Goal: Register for event/course

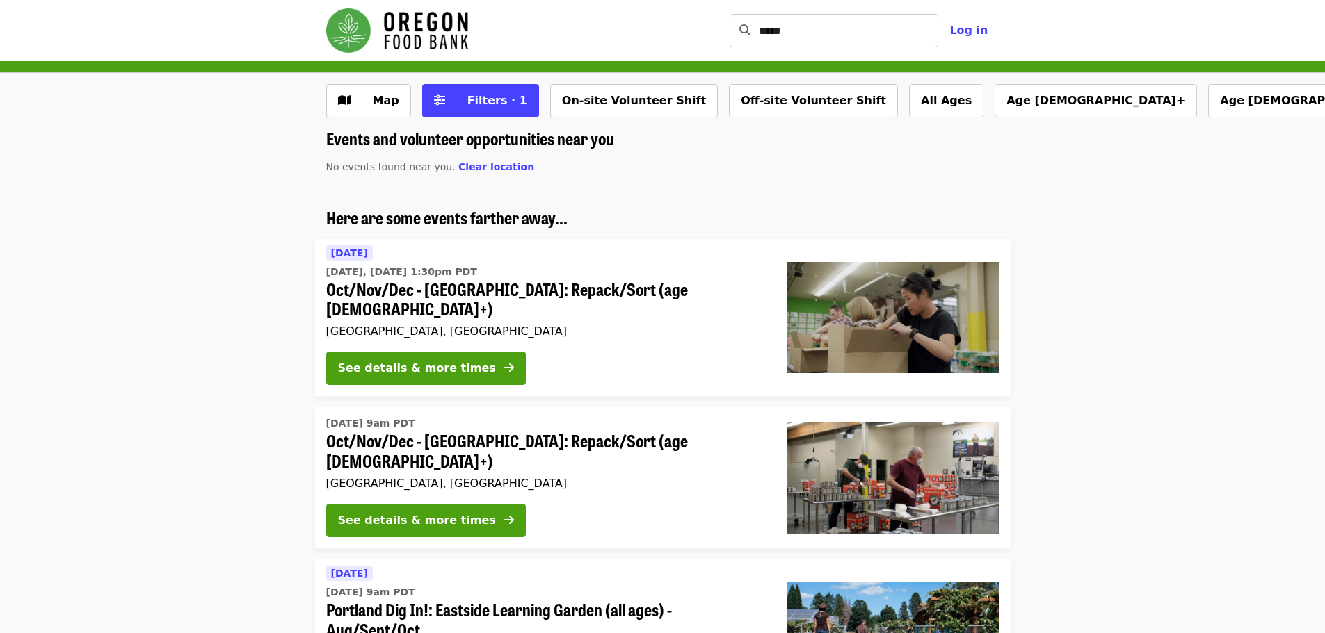
click at [101, 286] on li "Here are some events farther away... Today Today, Oct 15 @ 1:30pm PDT Oct/Nov/D…" at bounding box center [662, 302] width 1325 height 189
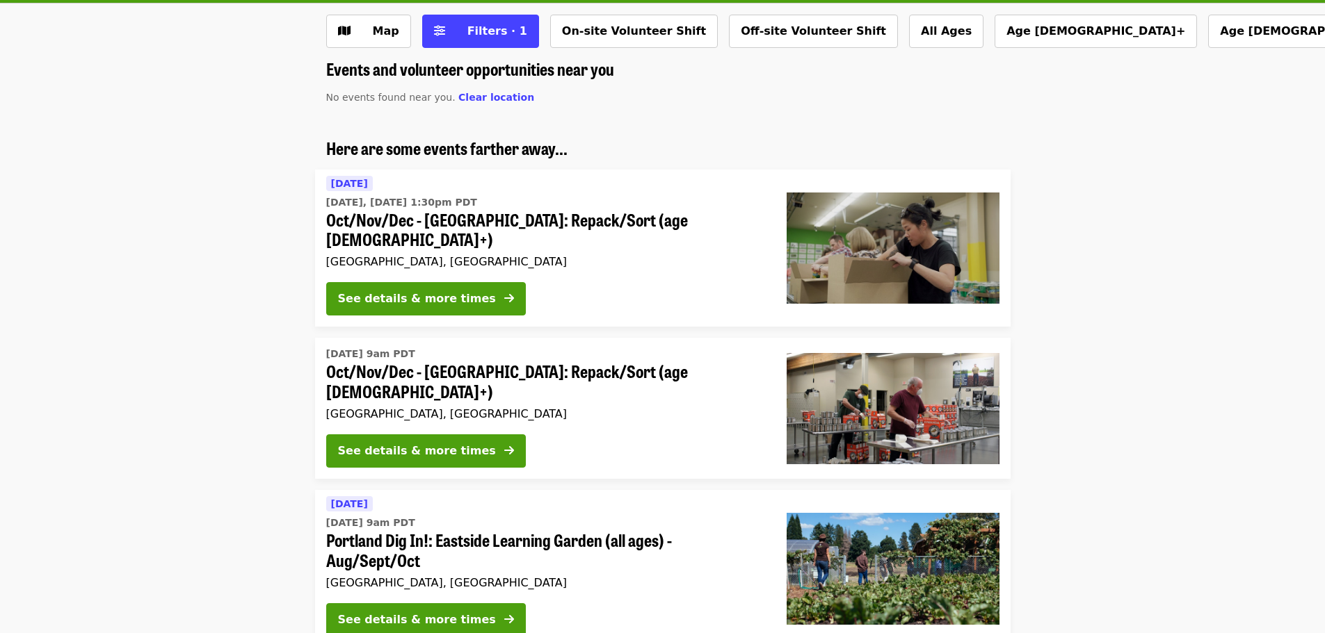
drag, startPoint x: 101, startPoint y: 286, endPoint x: 131, endPoint y: 286, distance: 30.6
click at [128, 286] on li "Here are some events farther away... Today Today, Oct 15 @ 1:30pm PDT Oct/Nov/D…" at bounding box center [662, 232] width 1325 height 189
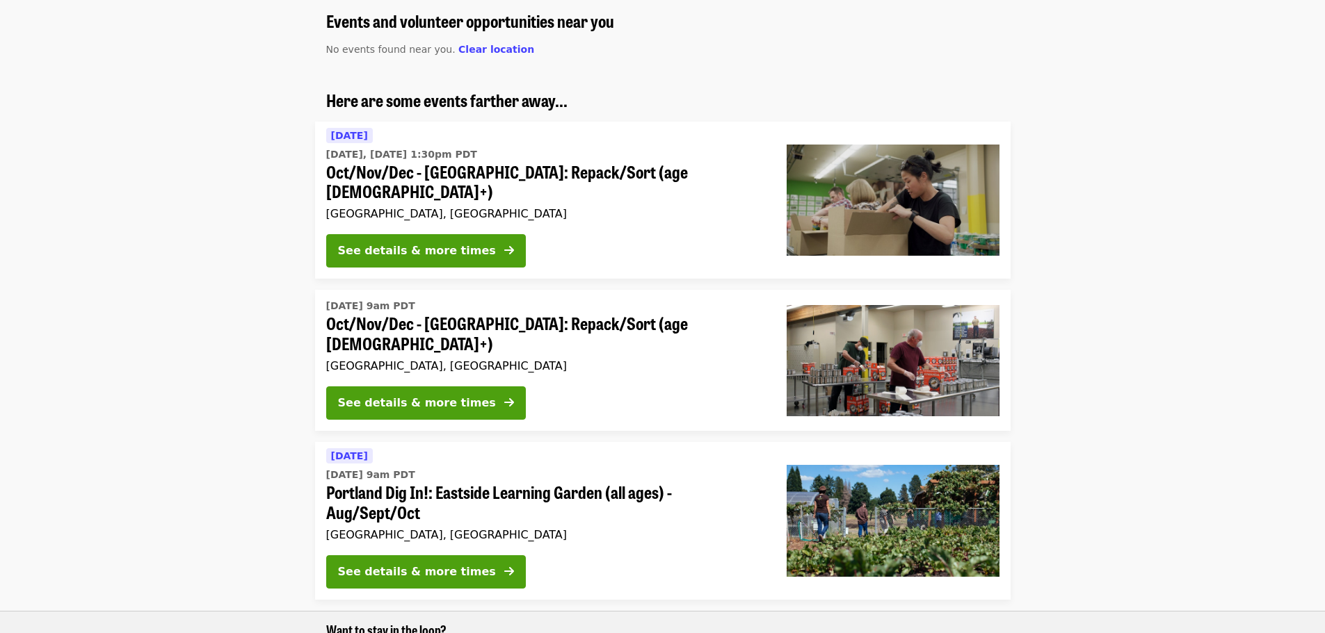
scroll to position [209, 0]
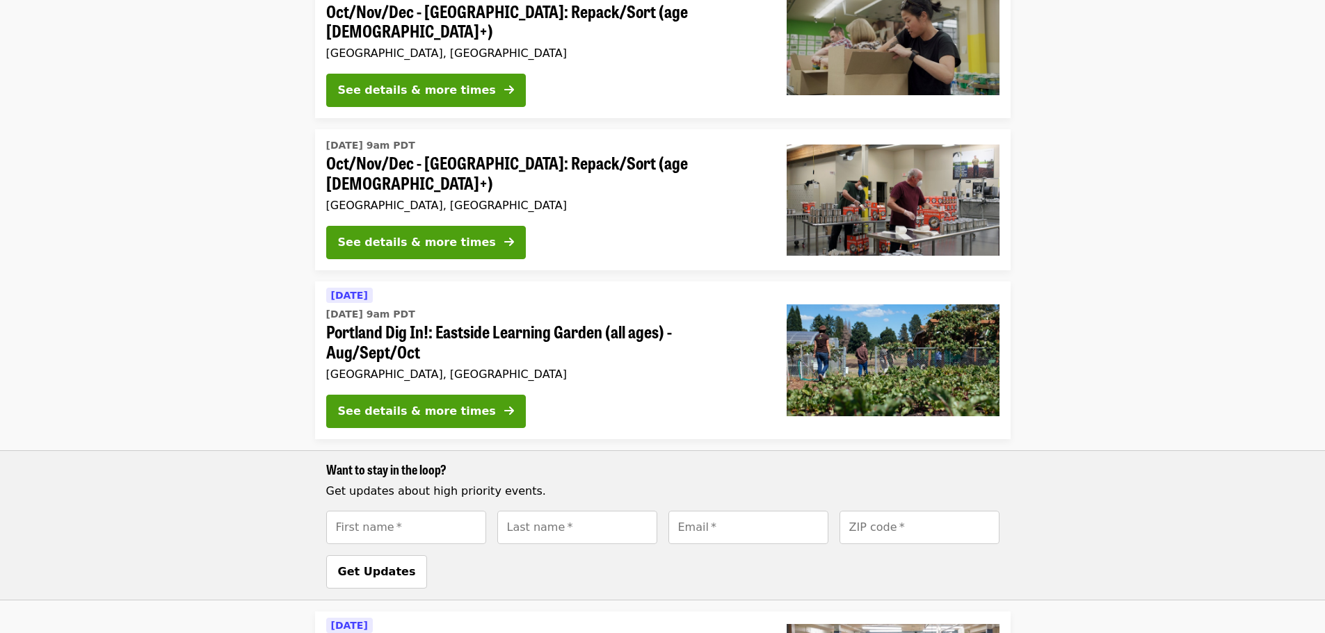
click at [709, 322] on span "Portland Dig In!: Eastside Learning Garden (all ages) - Aug/Sept/Oct" at bounding box center [545, 342] width 438 height 40
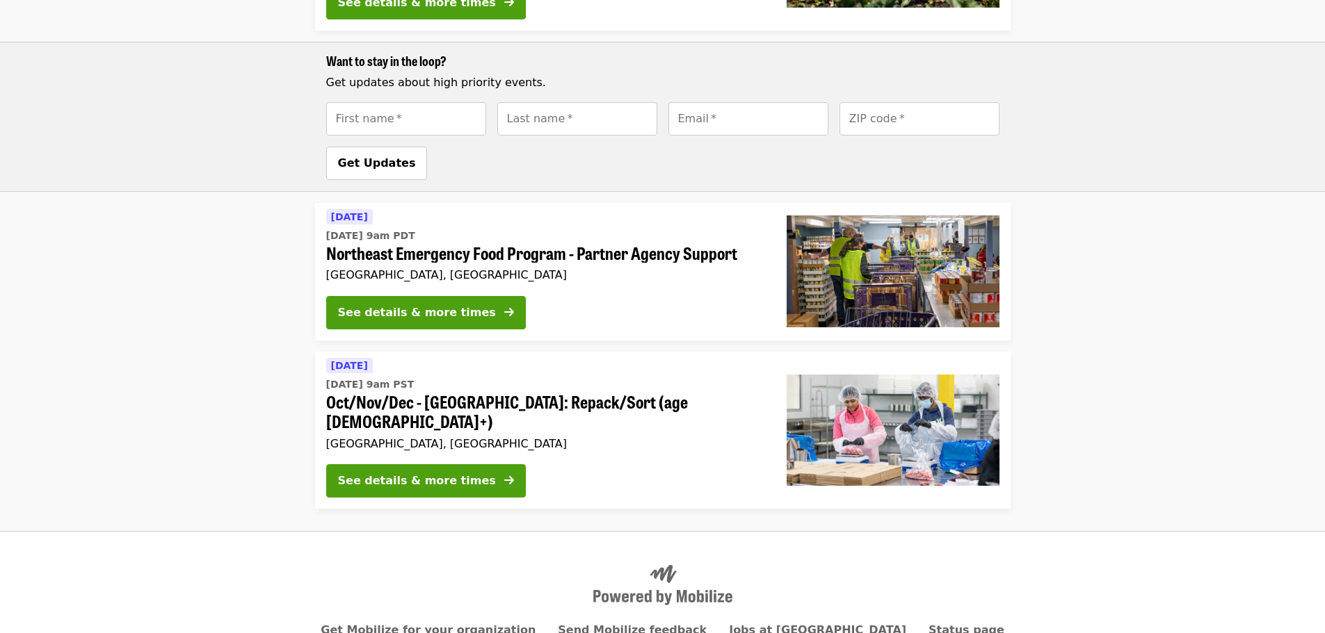
scroll to position [716, 0]
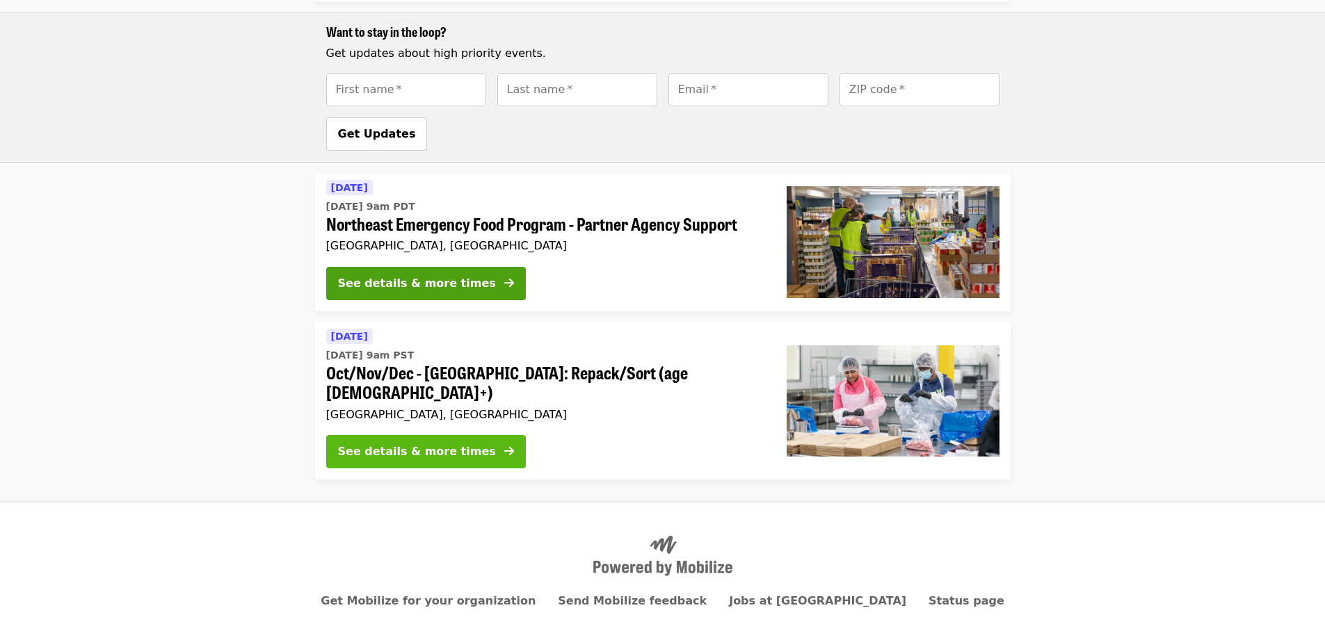
click at [405, 444] on div "See details & more times" at bounding box center [417, 452] width 158 height 17
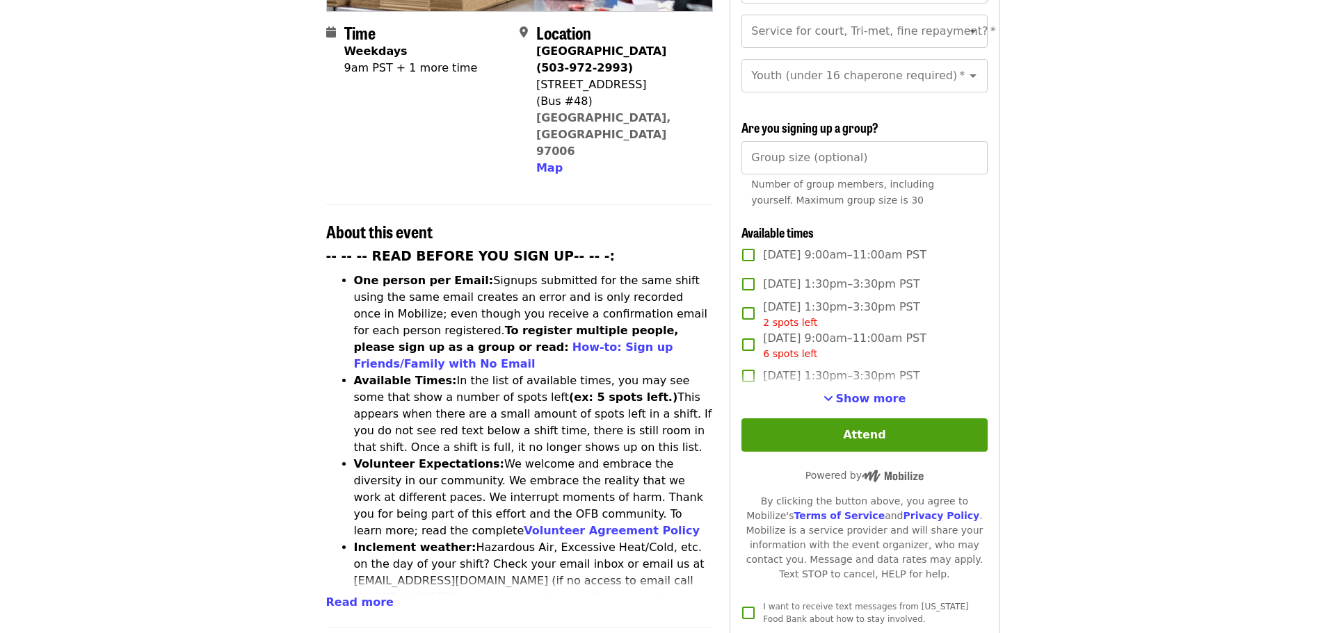
scroll to position [348, 0]
click at [866, 391] on span "Show more" at bounding box center [871, 397] width 70 height 13
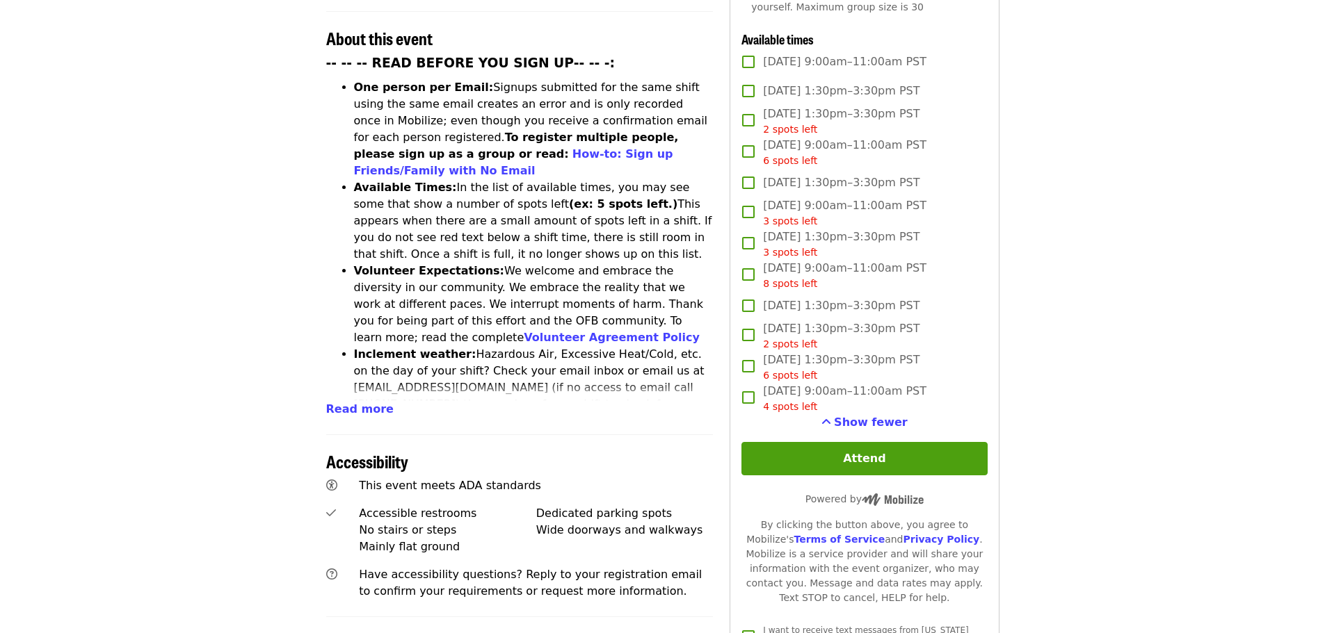
scroll to position [556, 0]
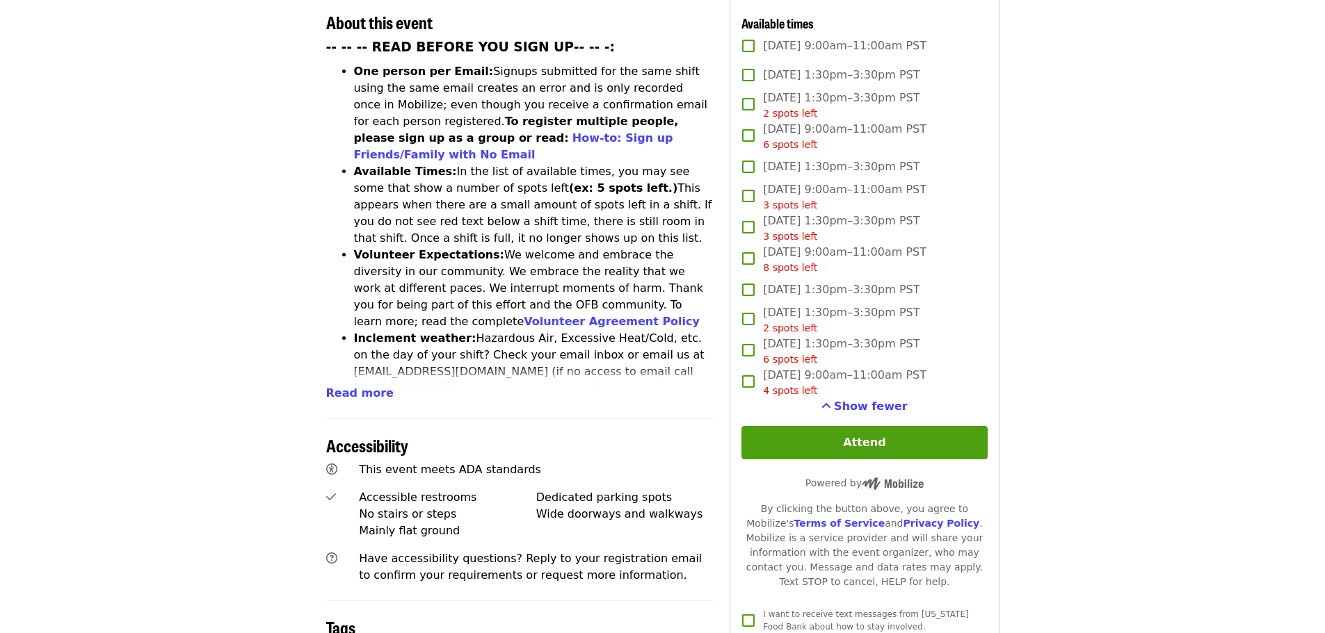
click at [523, 350] on div "Time Weekdays 9am PST + 1 more time Location Beaverton Warehouse (503-972-2993)…" at bounding box center [519, 272] width 387 height 1347
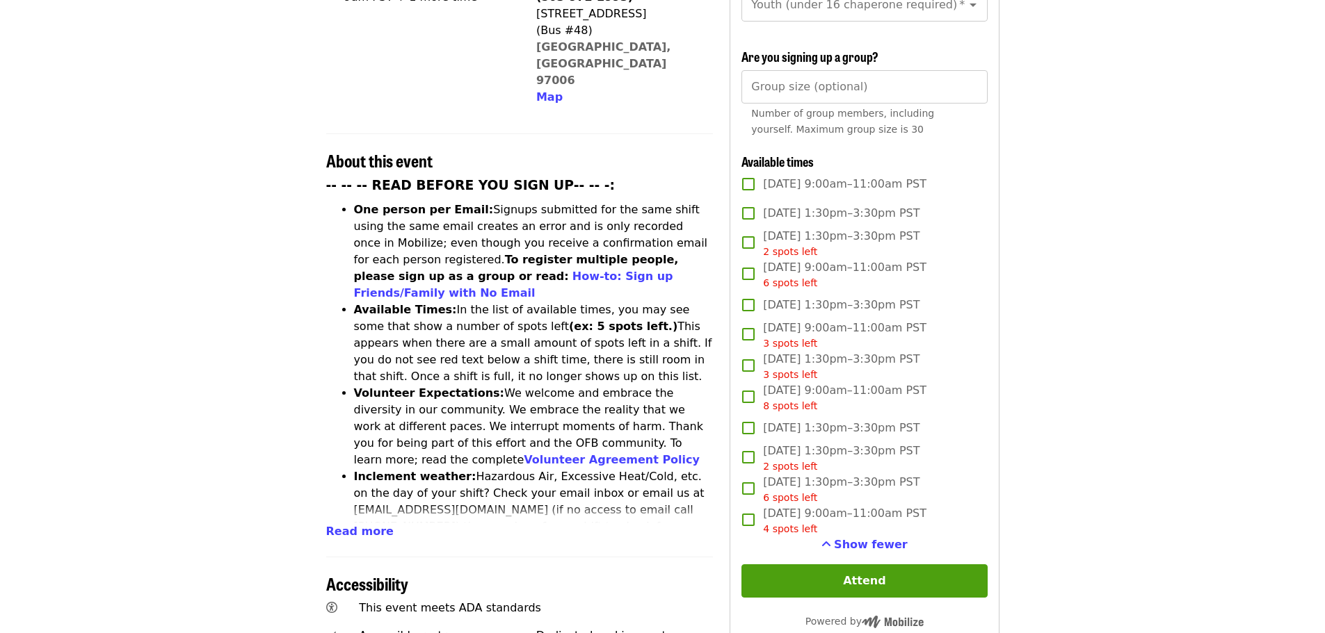
scroll to position [417, 0]
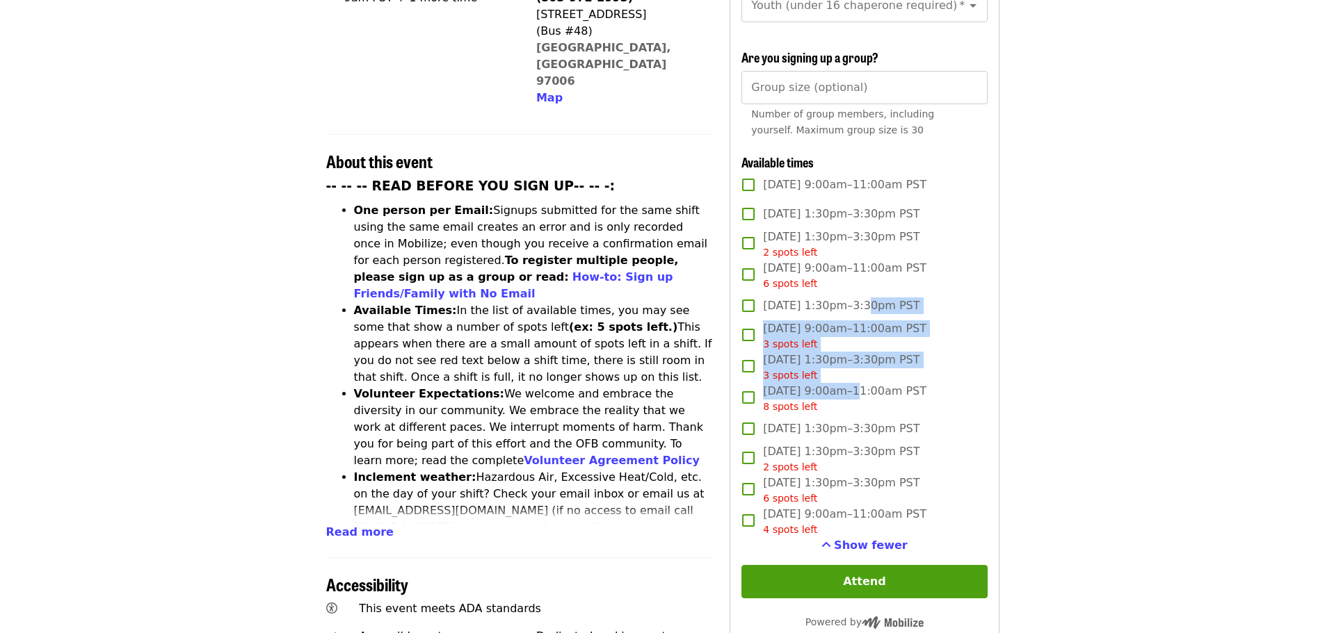
drag, startPoint x: 850, startPoint y: 300, endPoint x: 822, endPoint y: 391, distance: 94.8
click at [837, 382] on div "Mon, Dec 1, 1:30pm–3:30pm PST Wed, Dec 10, 9:00am–11:00am PST 3 spots left Fri,…" at bounding box center [863, 414] width 245 height 246
click at [1150, 367] on article "Oct/Nov/Dec - Beaverton: Repack/Sort (age 10+) Highest Priority Volunteer Shift…" at bounding box center [662, 381] width 1325 height 1475
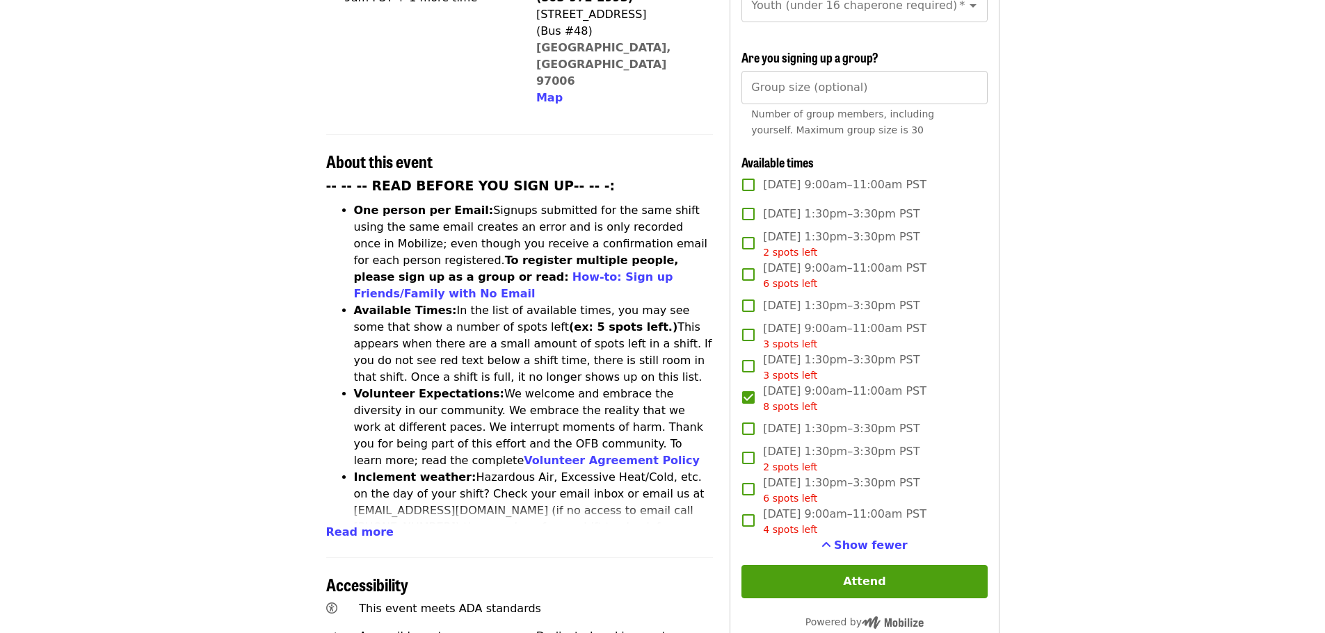
click at [1157, 338] on article "Oct/Nov/Dec - Beaverton: Repack/Sort (age 10+) Highest Priority Volunteer Shift…" at bounding box center [662, 381] width 1325 height 1475
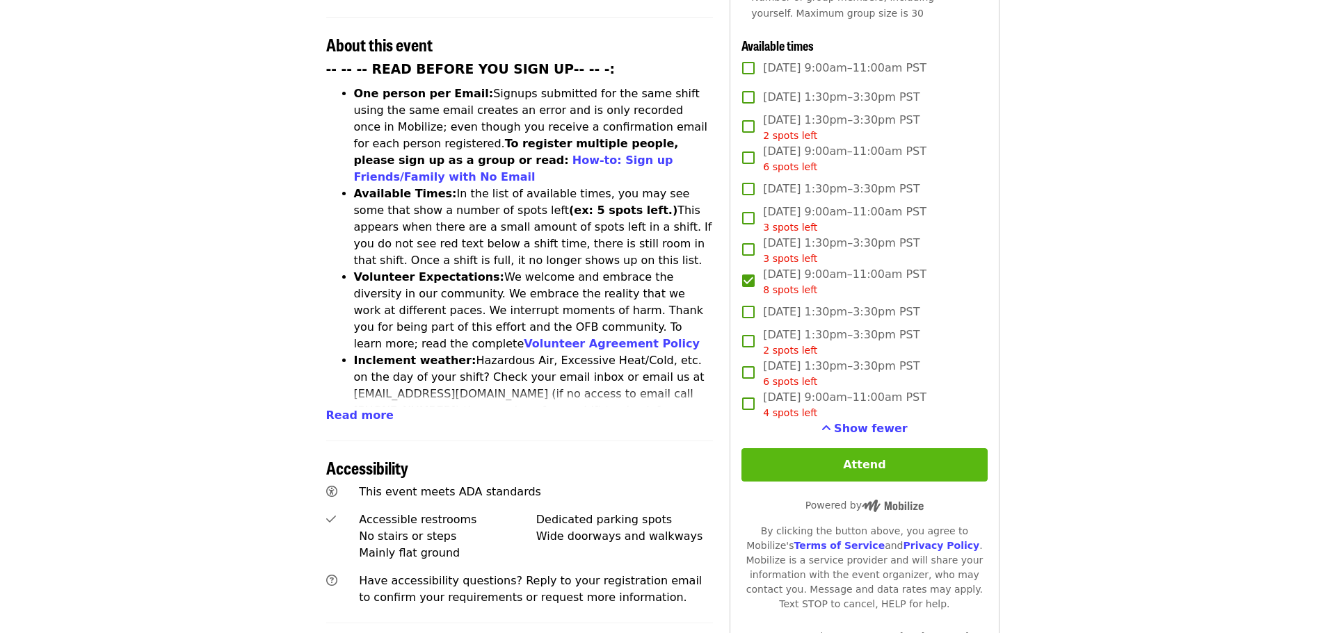
scroll to position [556, 0]
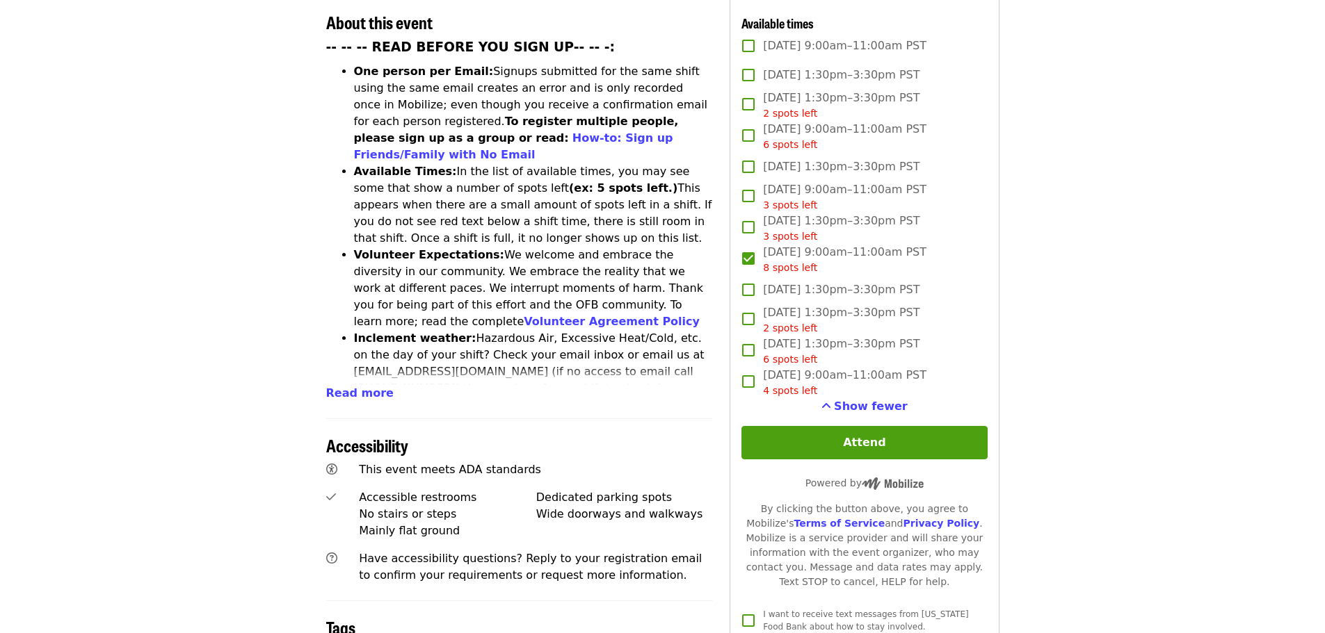
drag, startPoint x: 1007, startPoint y: 286, endPoint x: 1080, endPoint y: 317, distance: 79.2
click at [1071, 312] on article "Oct/Nov/Dec - Beaverton: Repack/Sort (age 10+) Highest Priority Volunteer Shift…" at bounding box center [662, 242] width 1325 height 1475
click at [1094, 252] on article "Oct/Nov/Dec - Beaverton: Repack/Sort (age 10+) Highest Priority Volunteer Shift…" at bounding box center [662, 242] width 1325 height 1475
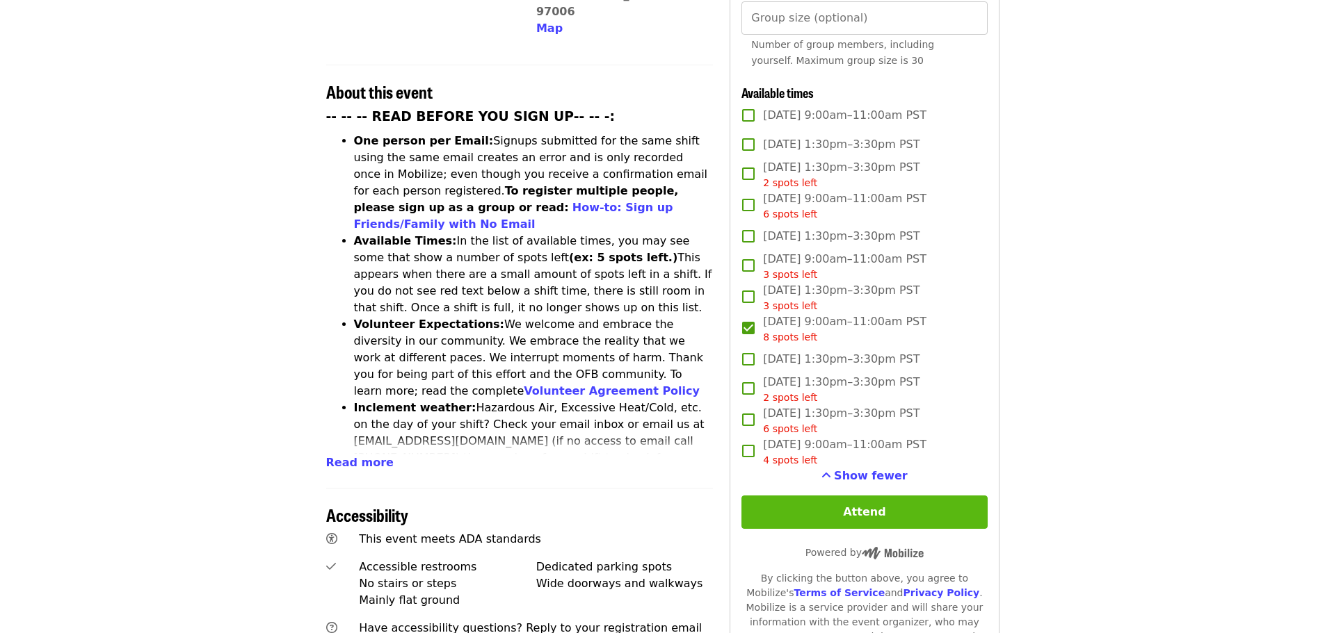
click at [937, 503] on button "Attend" at bounding box center [863, 512] width 245 height 33
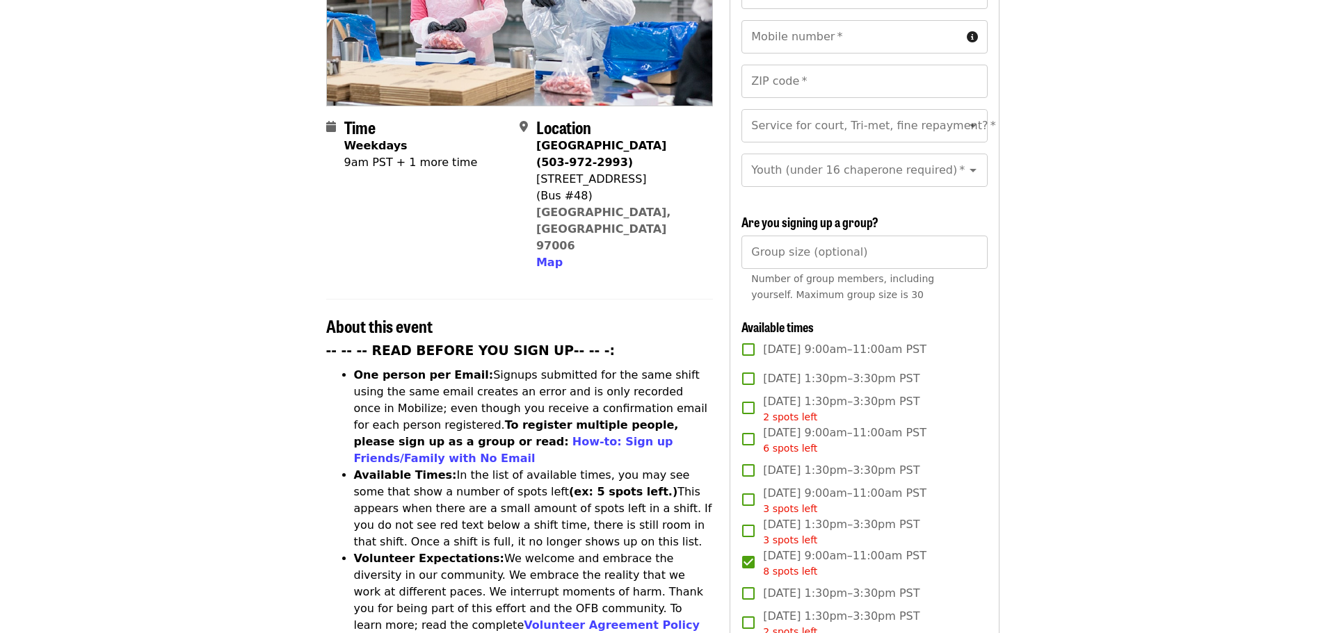
scroll to position [417, 0]
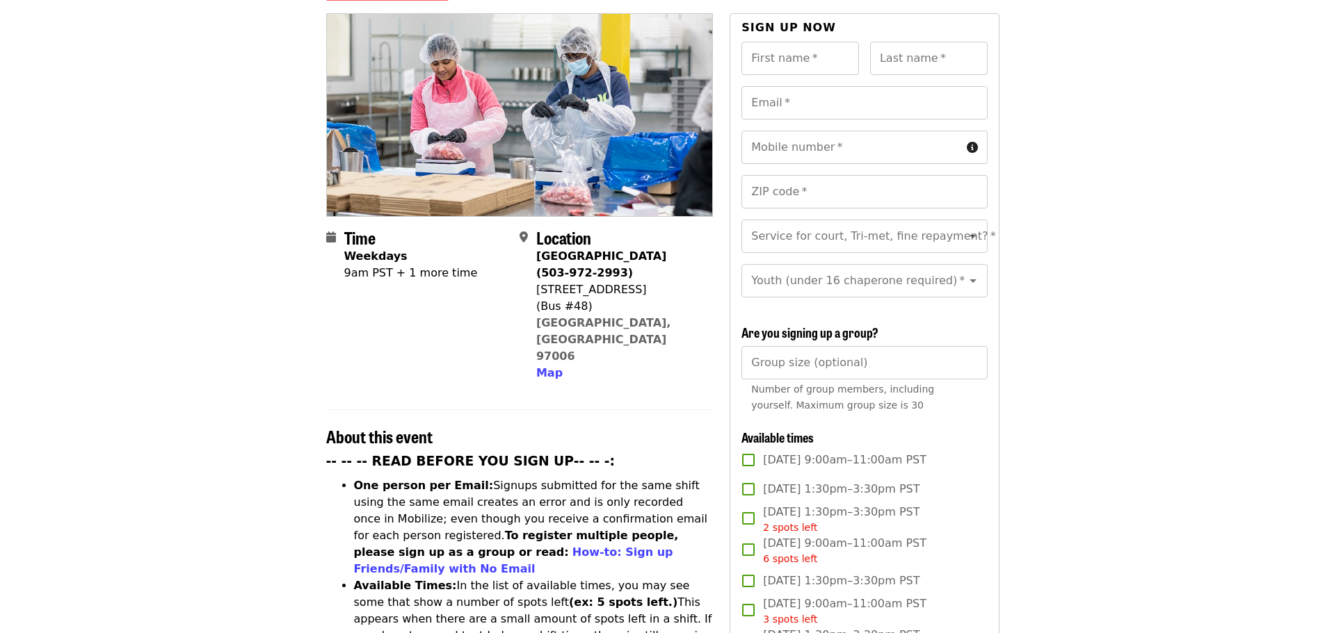
scroll to position [0, 0]
